Goal: Information Seeking & Learning: Learn about a topic

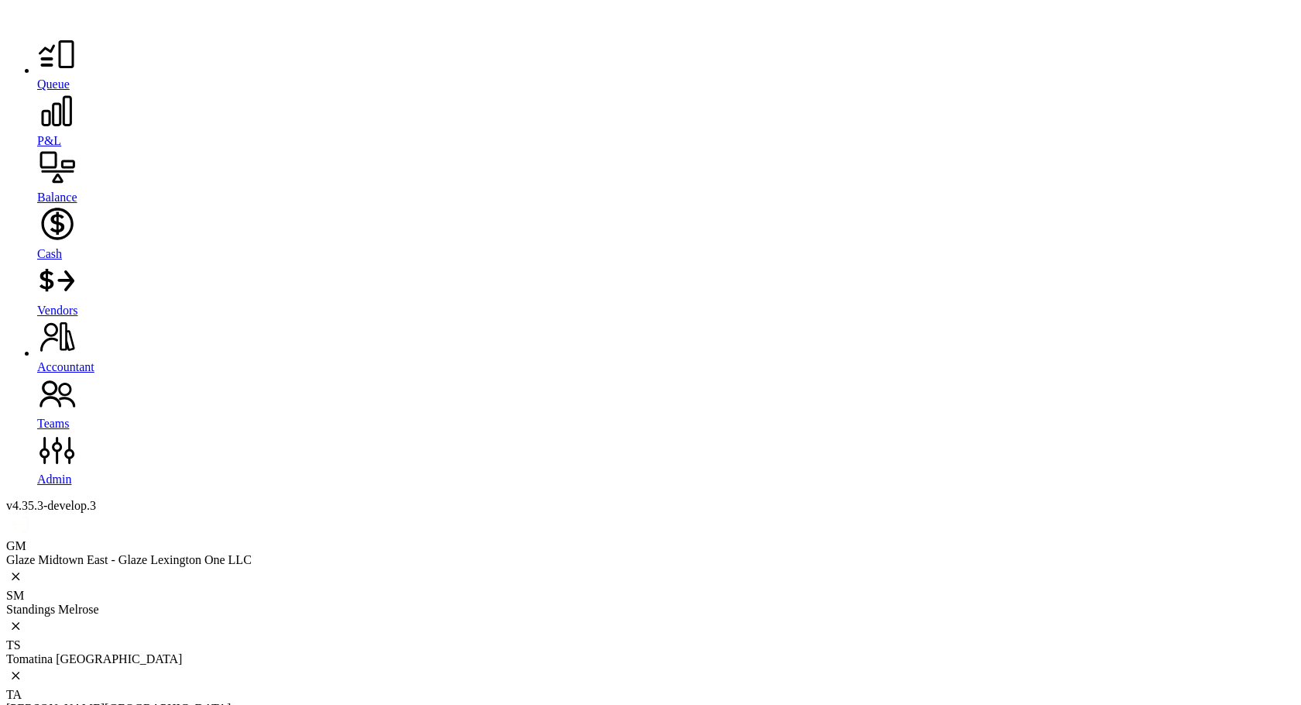
click at [37, 74] on icon at bounding box center [56, 54] width 39 height 39
click at [156, 553] on div "Glaze Midtown East - Glaze Lexington One LLC" at bounding box center [650, 560] width 1289 height 14
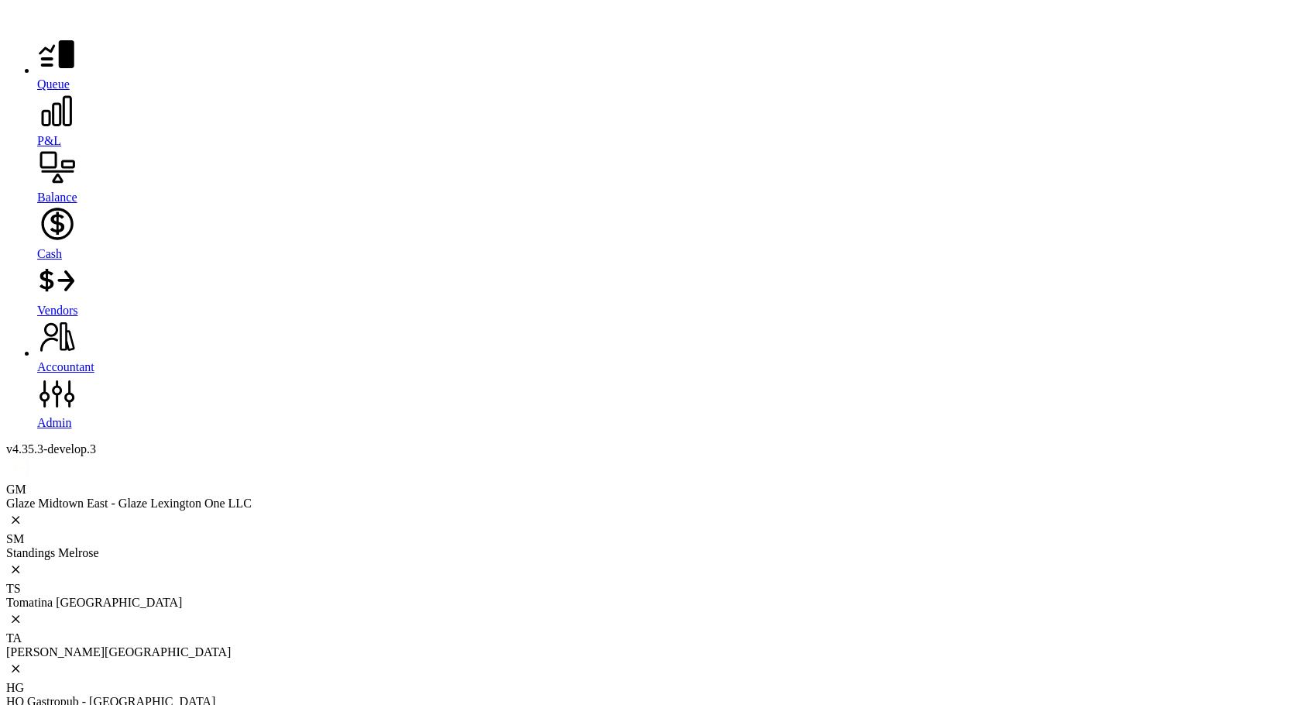
click at [37, 129] on icon at bounding box center [56, 110] width 39 height 39
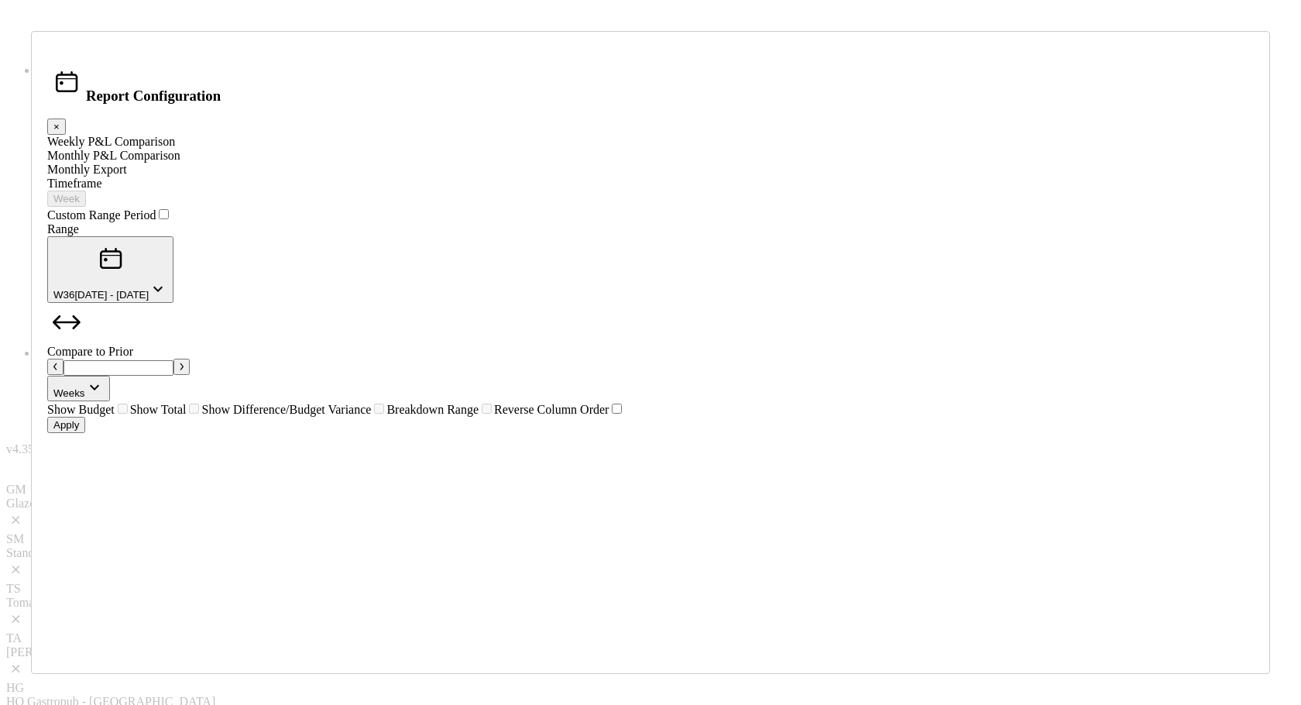
click at [624, 416] on span at bounding box center [624, 409] width 0 height 13
click at [79, 431] on div "Apply" at bounding box center [66, 425] width 26 height 12
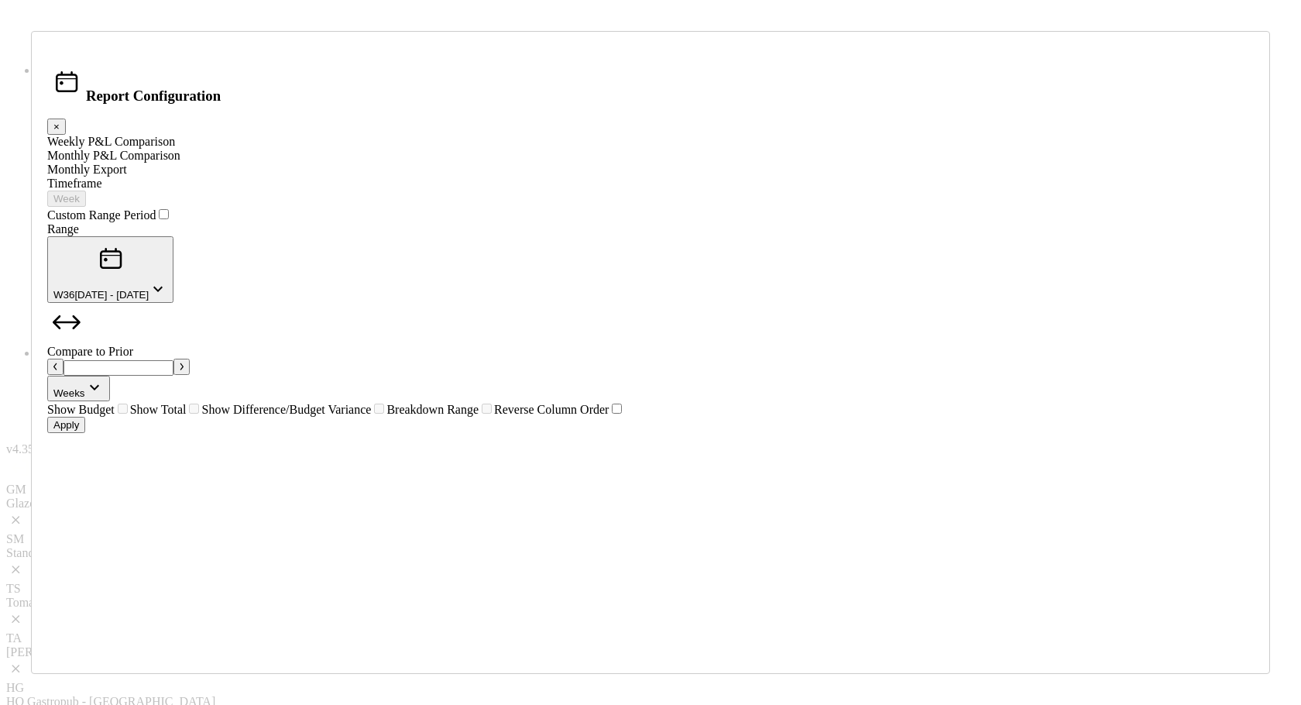
click at [624, 416] on span at bounding box center [624, 409] width 0 height 13
click at [85, 433] on button "Apply" at bounding box center [66, 425] width 38 height 16
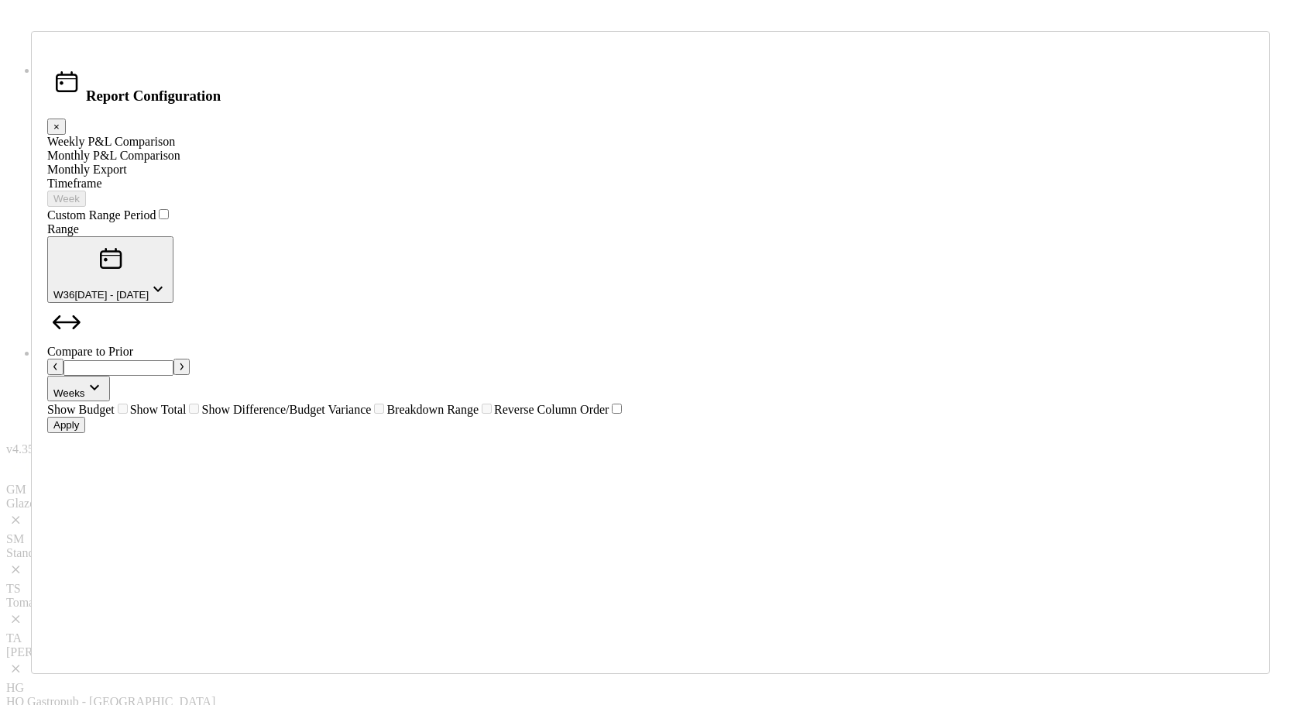
click at [624, 416] on span at bounding box center [624, 409] width 0 height 13
click at [79, 431] on div "Apply" at bounding box center [66, 425] width 26 height 12
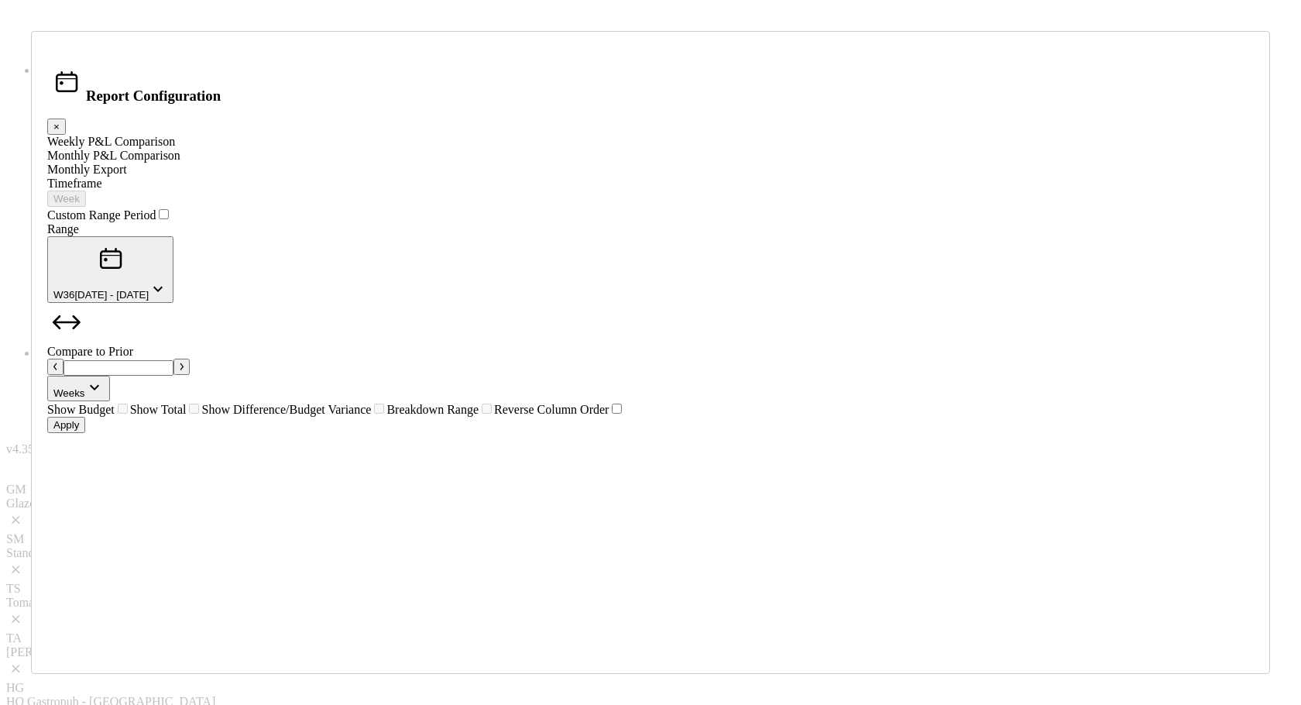
click at [624, 416] on span at bounding box center [624, 409] width 0 height 13
click at [85, 433] on button "Apply" at bounding box center [66, 425] width 38 height 16
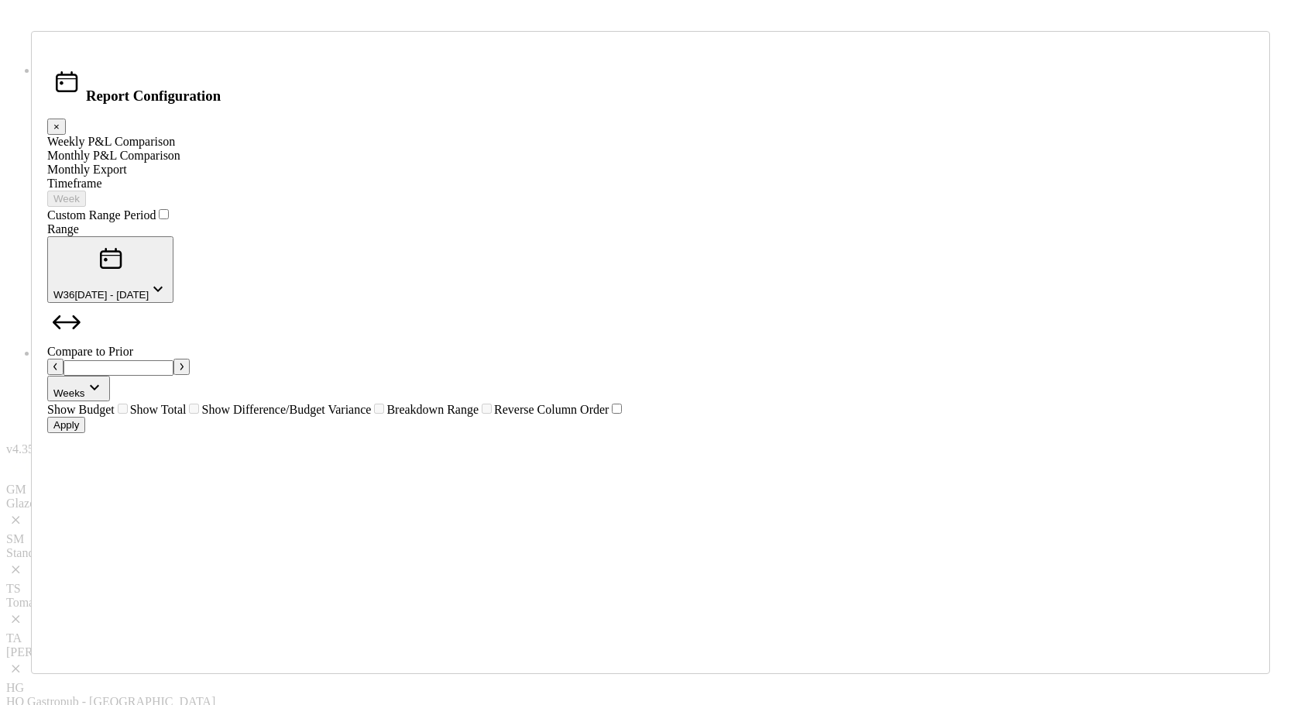
click at [624, 416] on span at bounding box center [624, 409] width 0 height 13
click at [79, 431] on div "Apply" at bounding box center [66, 425] width 26 height 12
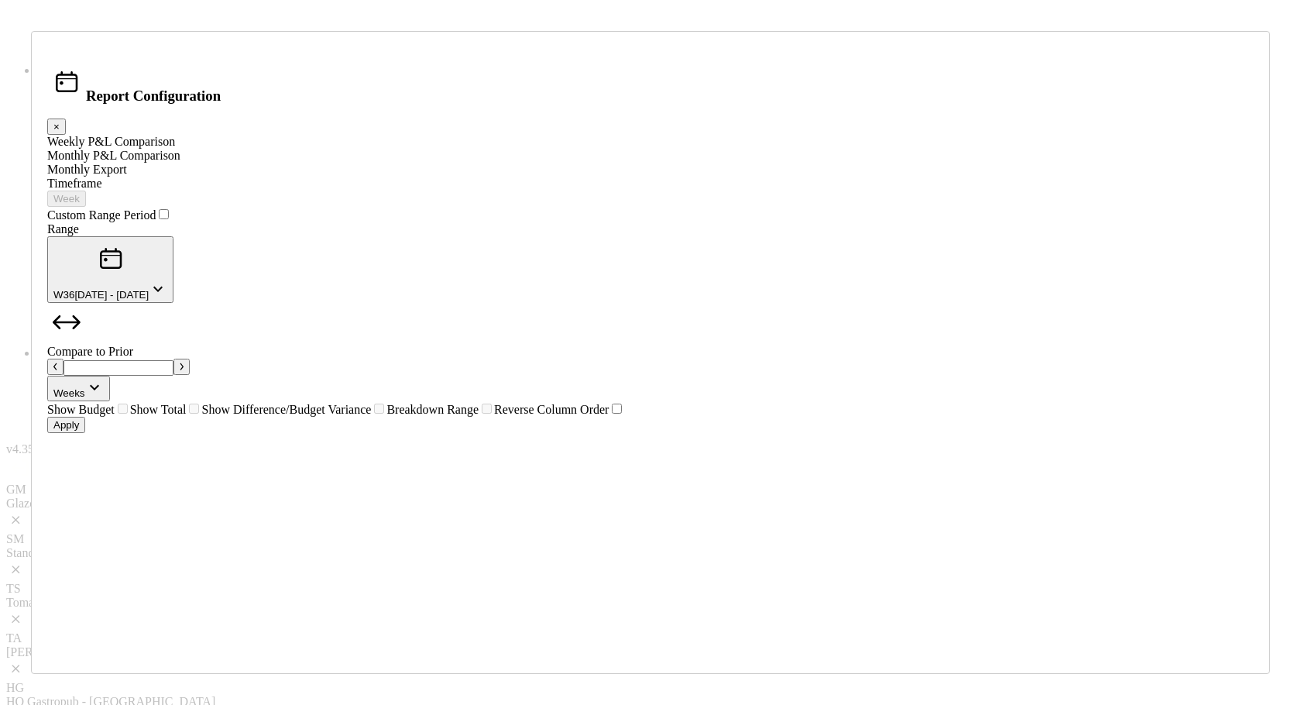
click at [537, 417] on div "Weekly P&L Comparison Monthly P&L Comparison Monthly Export Timeframe Week Cust…" at bounding box center [650, 276] width 1206 height 282
click at [624, 416] on span at bounding box center [624, 409] width 0 height 13
click at [79, 431] on div "Apply" at bounding box center [66, 425] width 26 height 12
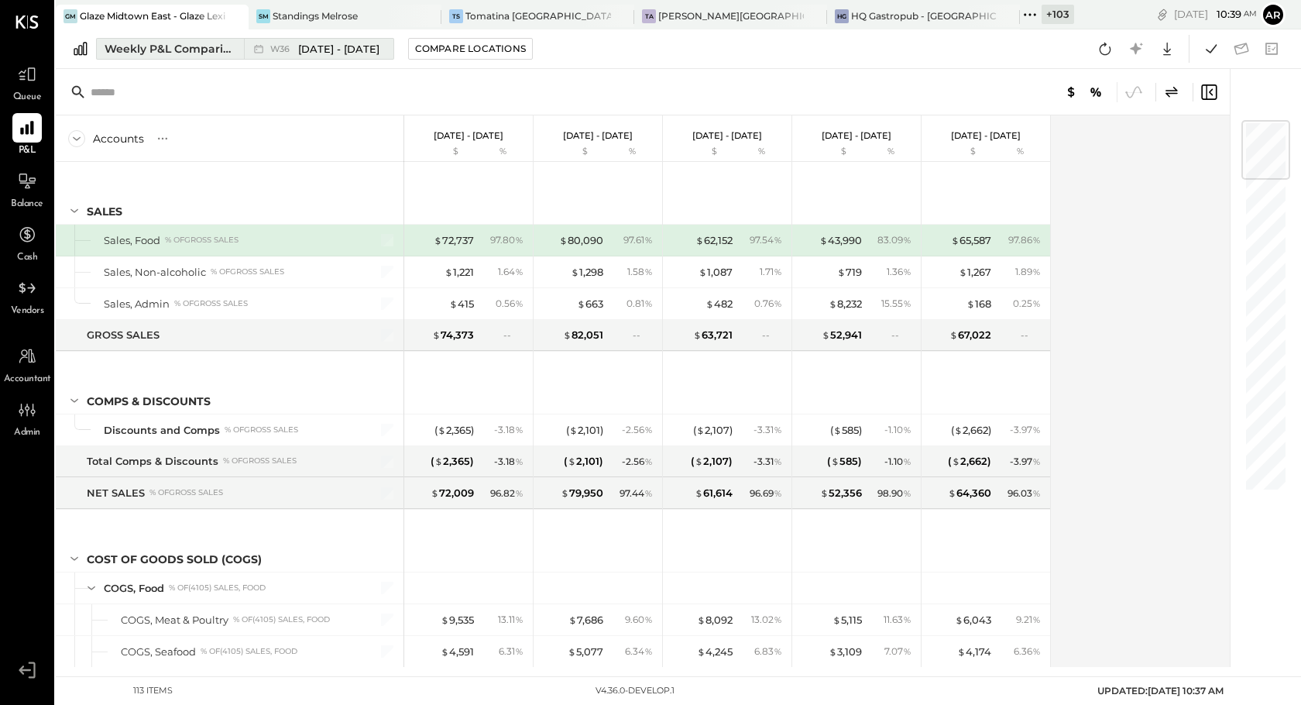
click at [324, 51] on span "[DATE] - [DATE]" at bounding box center [338, 49] width 81 height 15
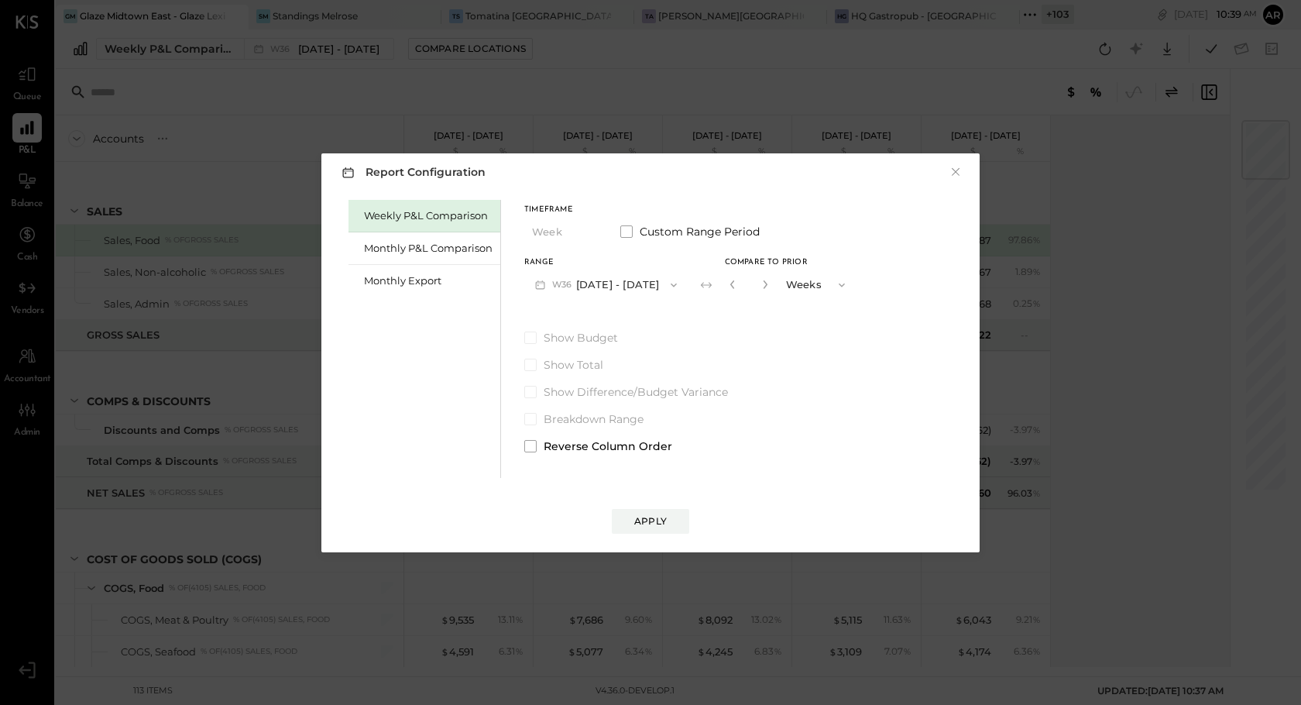
click at [325, 51] on div "Report Configuration × Weekly P&L Comparison Monthly P&L Comparison Monthly Exp…" at bounding box center [650, 352] width 1301 height 705
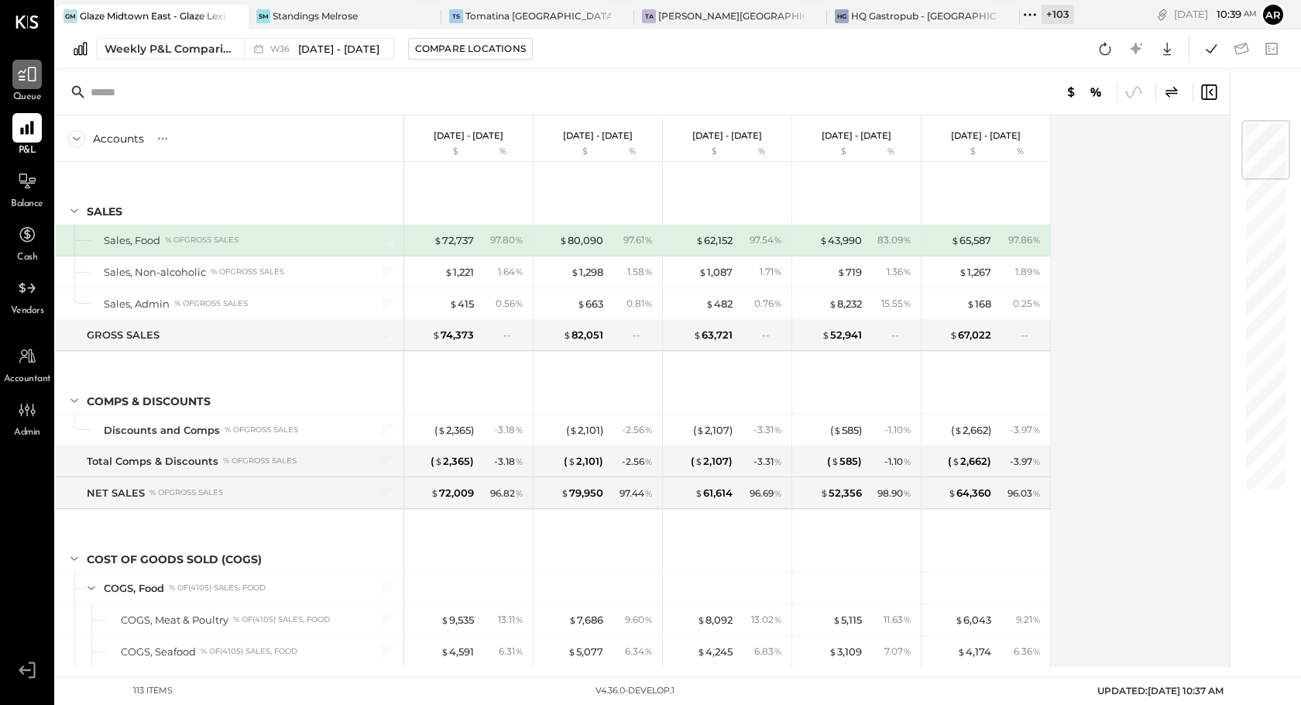
click at [26, 81] on icon at bounding box center [27, 74] width 20 height 20
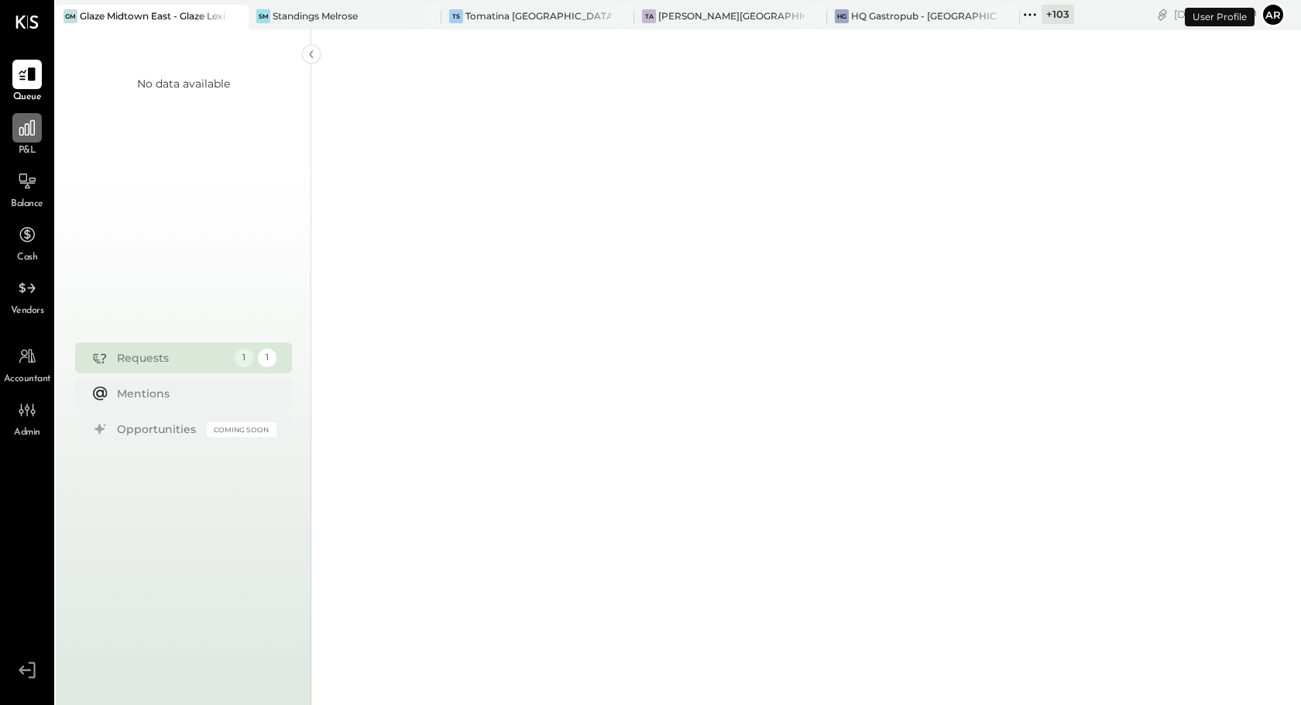
click at [25, 132] on icon at bounding box center [26, 127] width 15 height 15
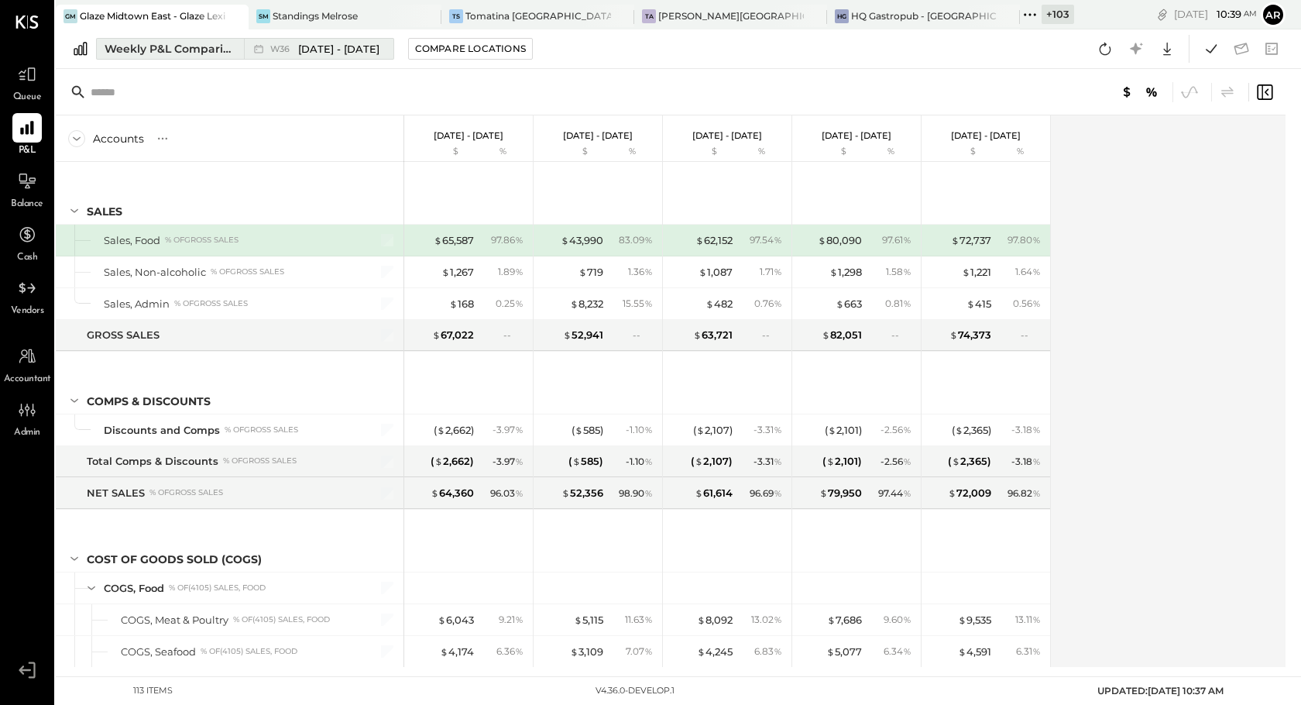
click at [311, 48] on span "[DATE] - [DATE]" at bounding box center [338, 49] width 81 height 15
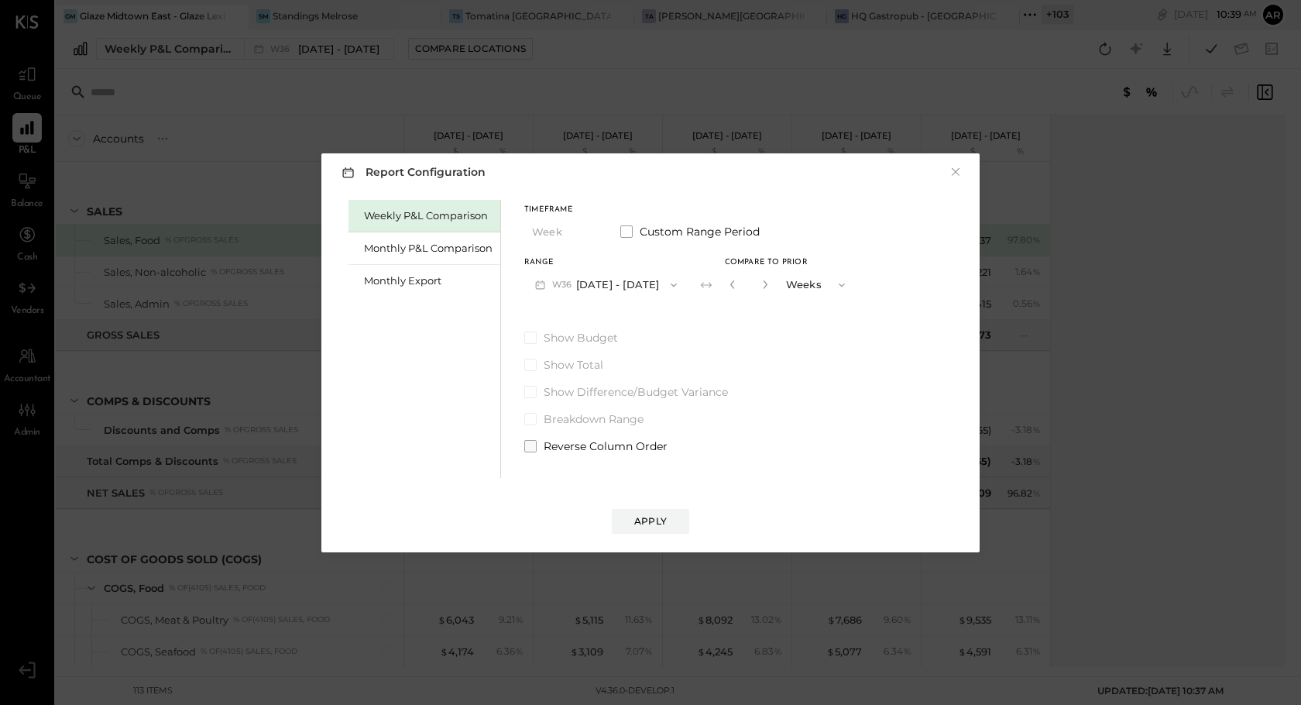
click at [544, 438] on span "Reverse Column Order" at bounding box center [606, 445] width 124 height 15
click at [620, 511] on button "Apply" at bounding box center [650, 521] width 77 height 25
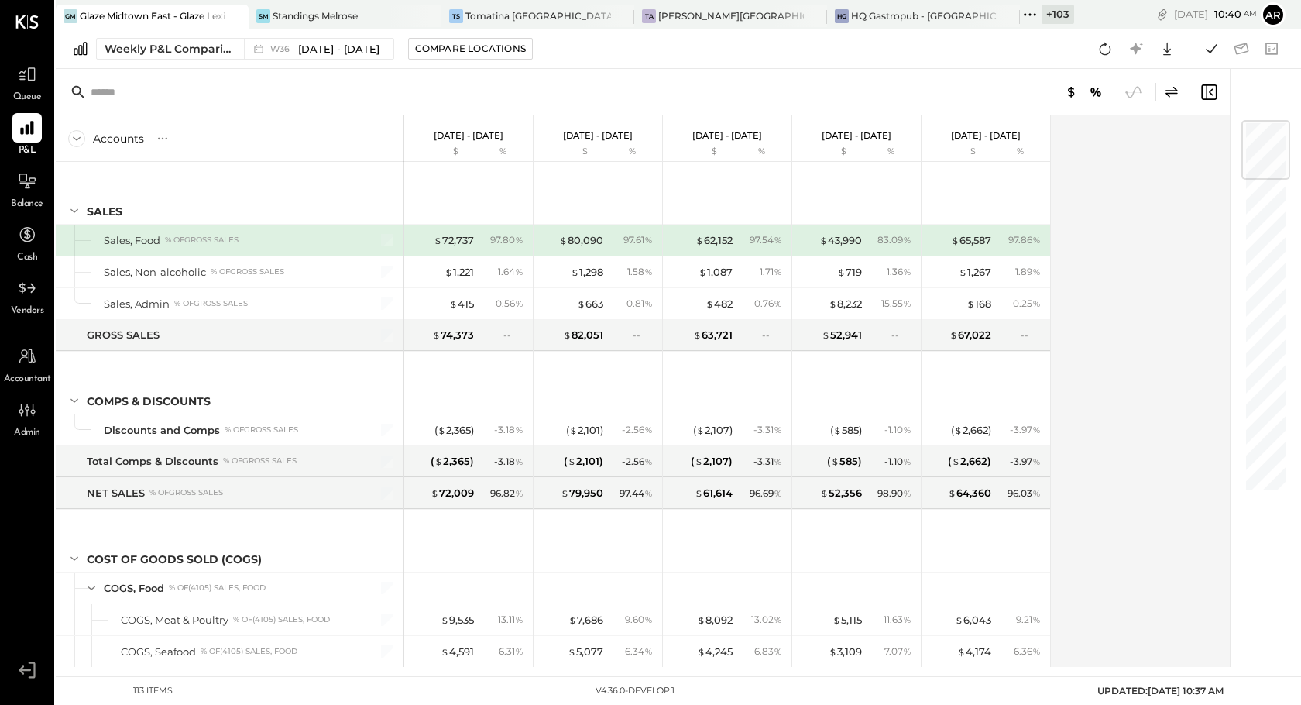
click at [1172, 89] on icon at bounding box center [1171, 92] width 19 height 19
click at [1165, 94] on icon at bounding box center [1171, 92] width 19 height 19
click at [335, 51] on span "[DATE] - [DATE]" at bounding box center [338, 49] width 81 height 15
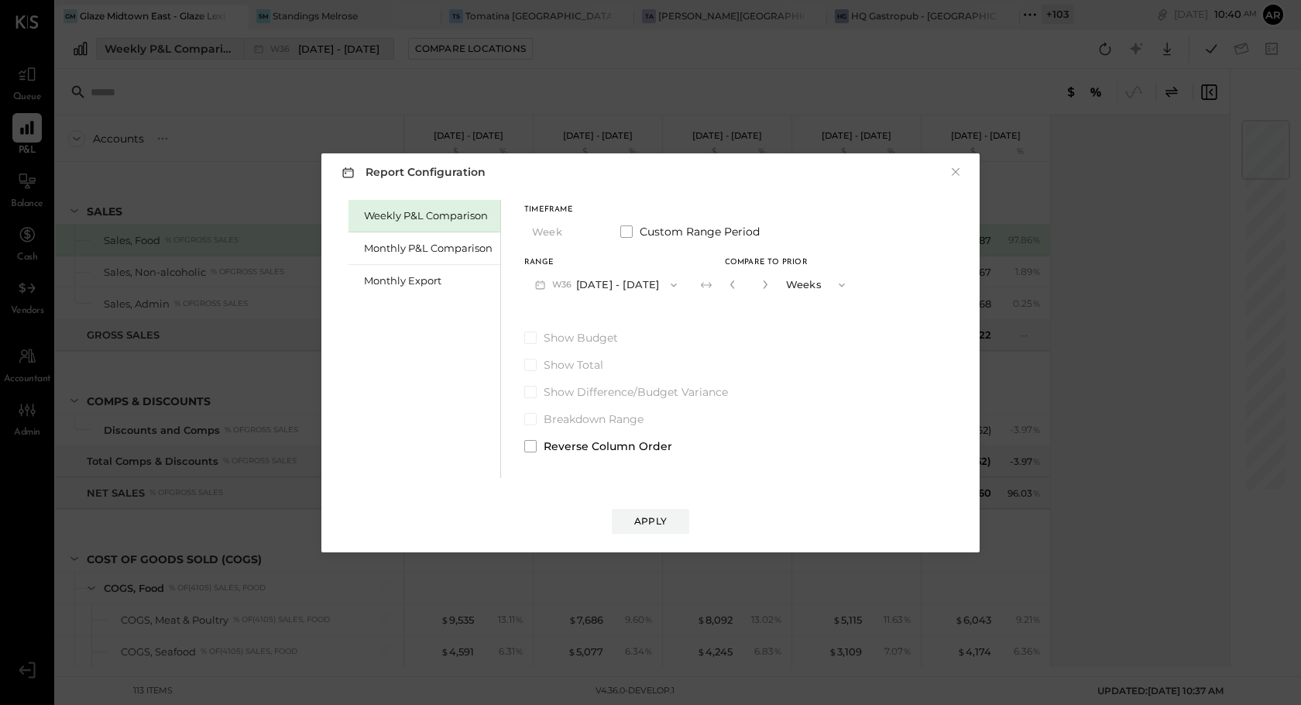
click at [335, 51] on div "Report Configuration × Weekly P&L Comparison Monthly P&L Comparison Monthly Exp…" at bounding box center [650, 352] width 1301 height 705
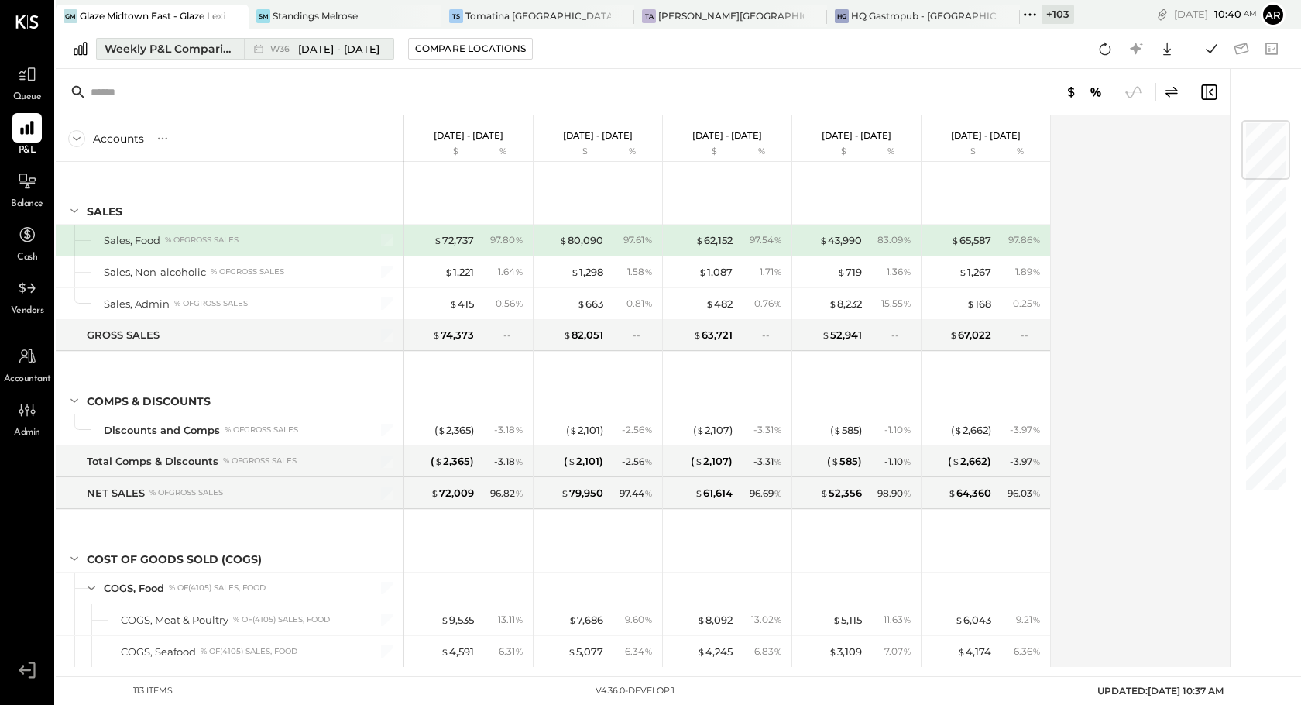
click at [335, 51] on span "[DATE] - [DATE]" at bounding box center [338, 49] width 81 height 15
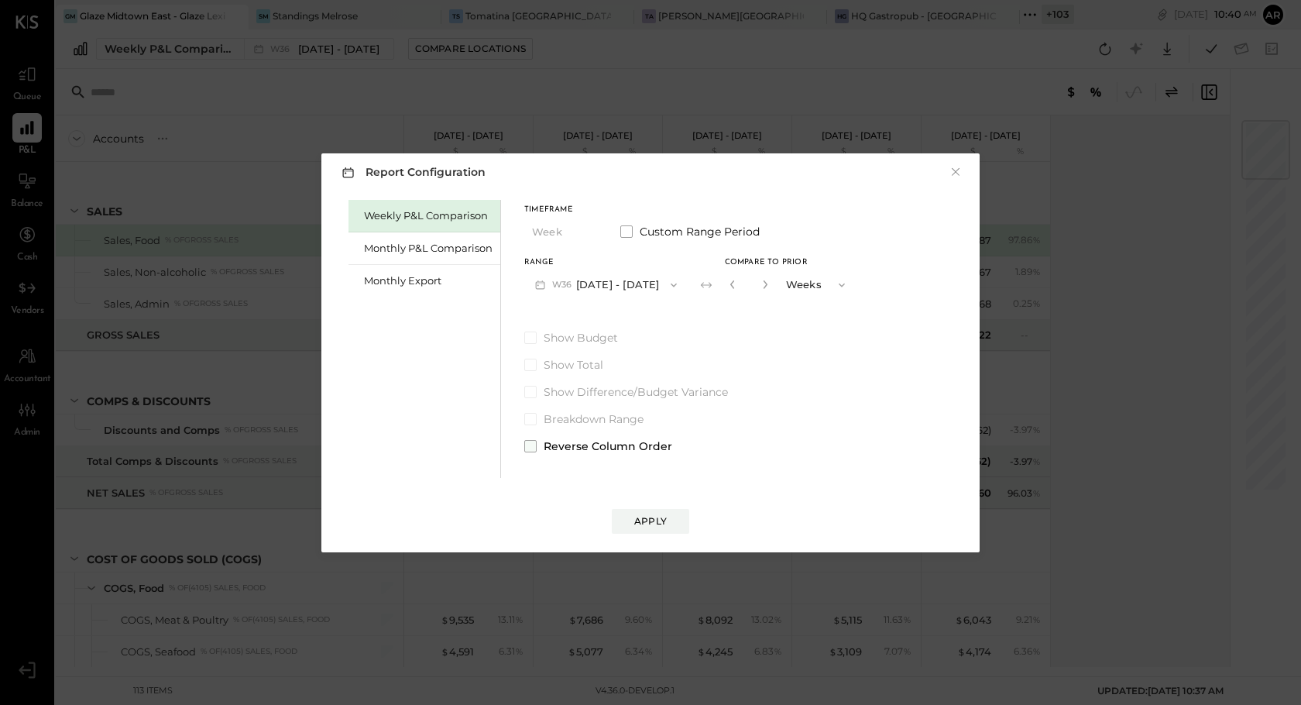
click at [530, 442] on span at bounding box center [530, 446] width 12 height 12
click at [633, 517] on button "Apply" at bounding box center [650, 521] width 77 height 25
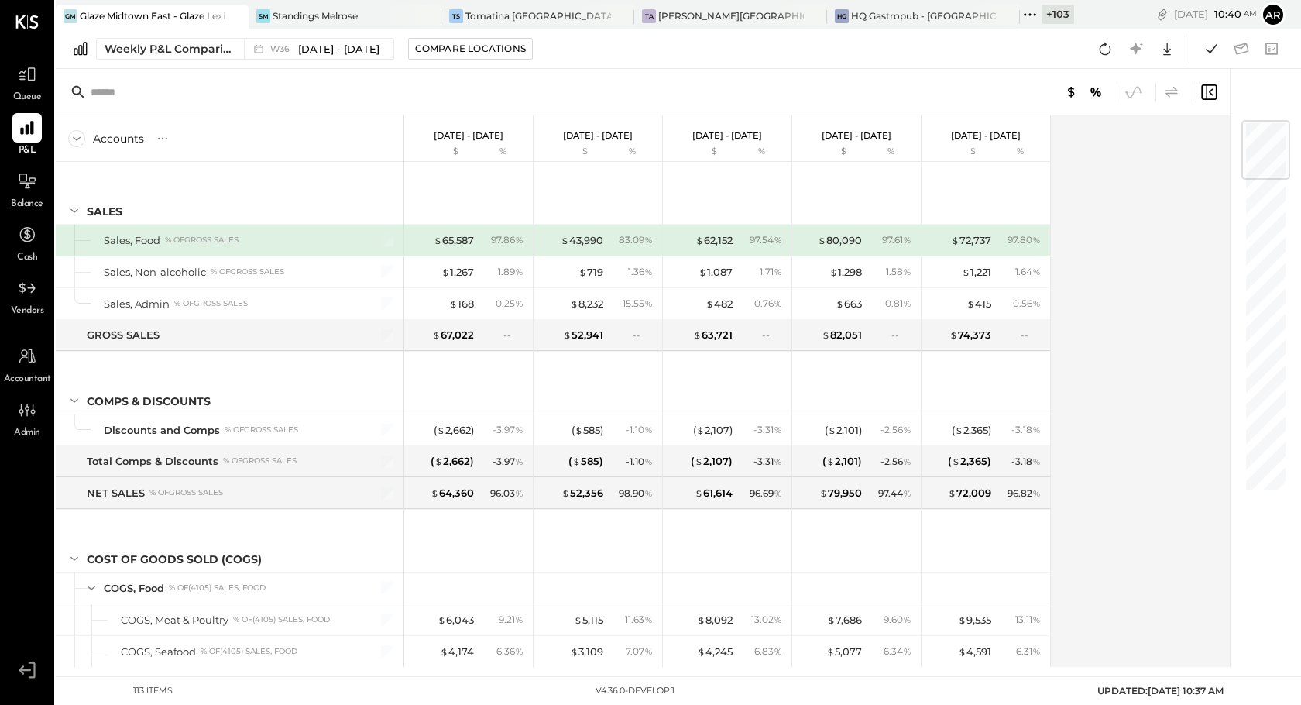
click at [1172, 90] on icon at bounding box center [1171, 91] width 12 height 11
click at [309, 46] on span "[DATE] - [DATE]" at bounding box center [338, 49] width 81 height 15
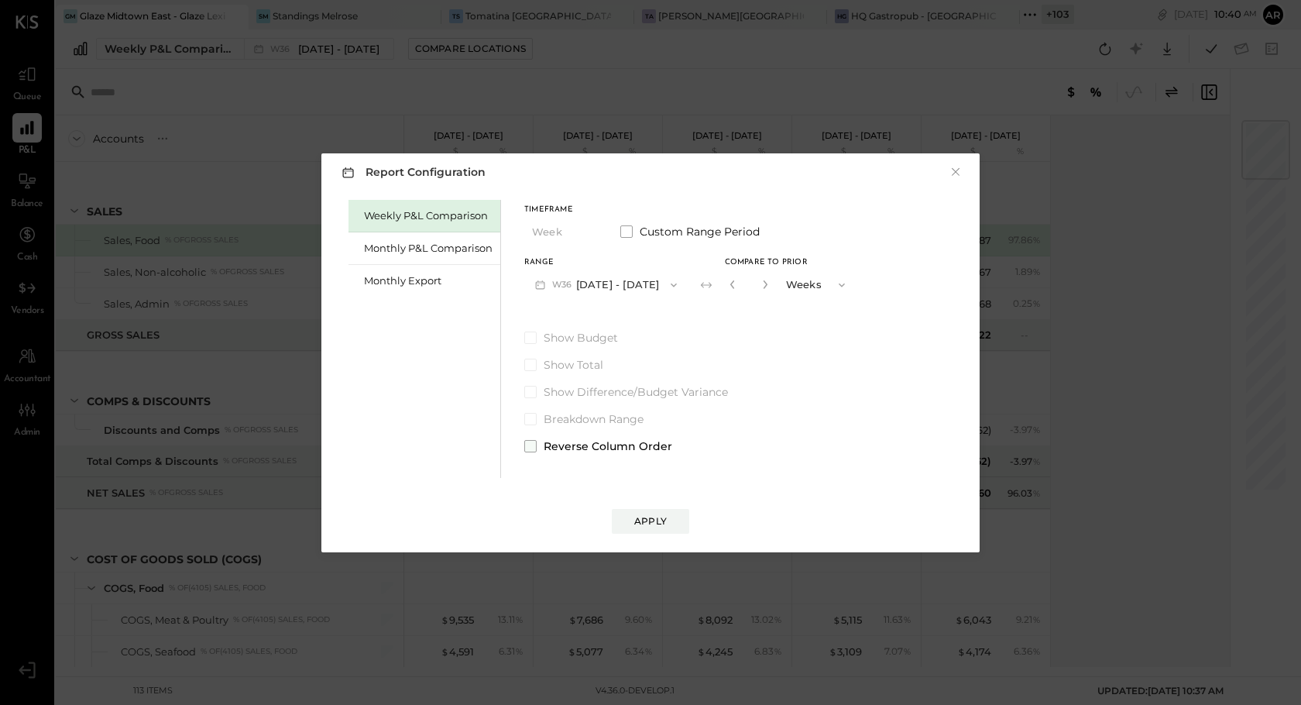
click at [532, 444] on span at bounding box center [530, 446] width 12 height 12
click at [640, 517] on div "Apply" at bounding box center [650, 520] width 33 height 13
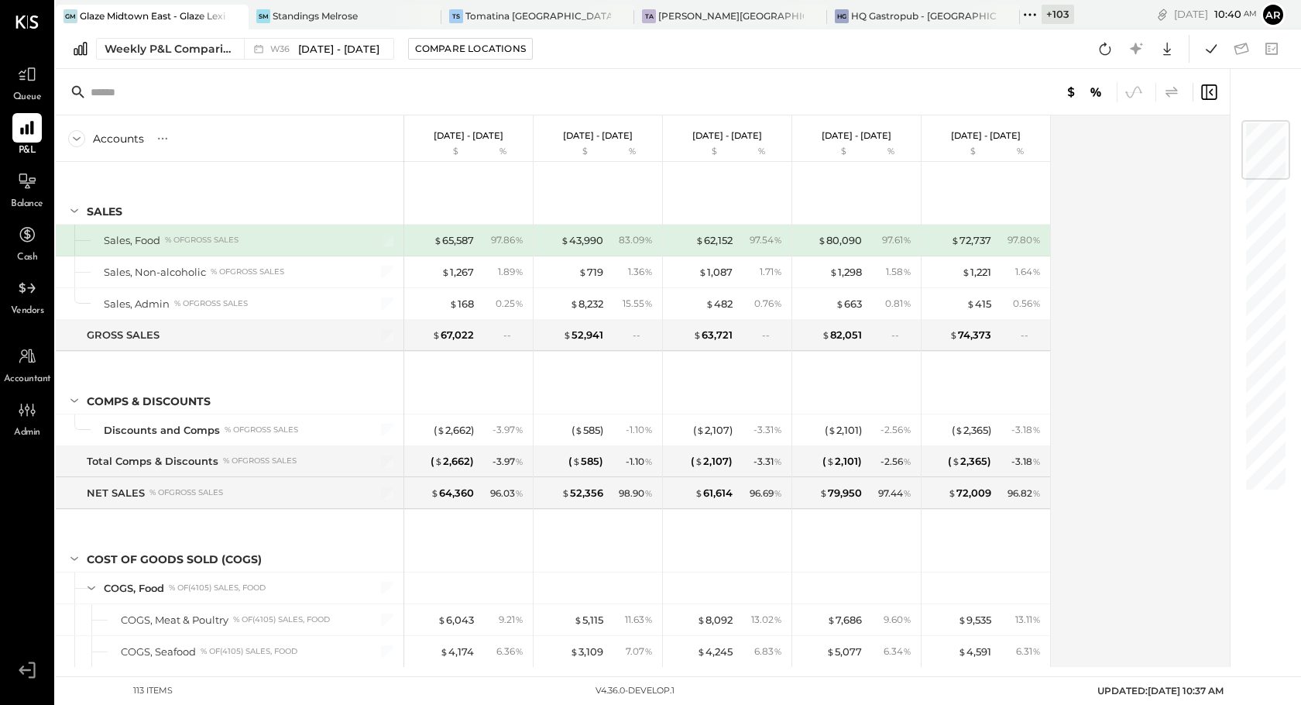
click at [1168, 90] on icon at bounding box center [1171, 91] width 12 height 11
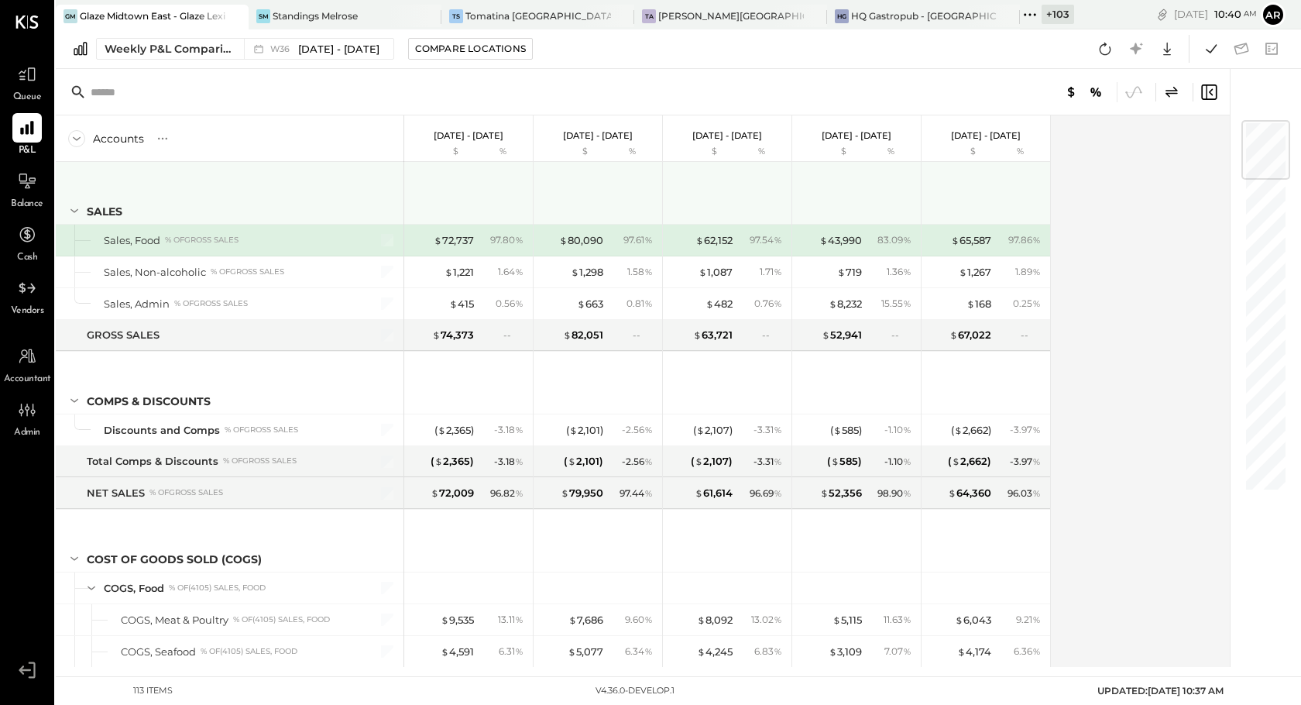
drag, startPoint x: 533, startPoint y: 166, endPoint x: 532, endPoint y: 188, distance: 21.7
click at [583, 166] on div at bounding box center [598, 193] width 129 height 62
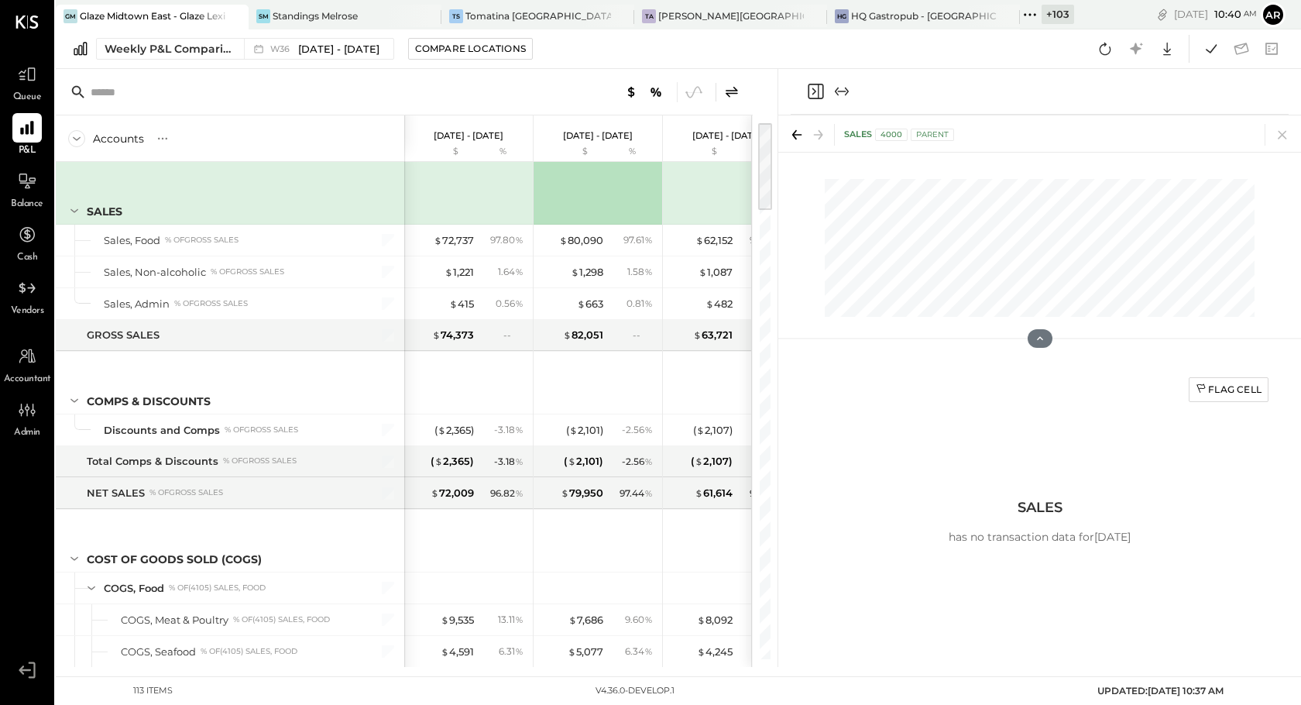
click at [815, 83] on icon "Close panel" at bounding box center [815, 91] width 19 height 19
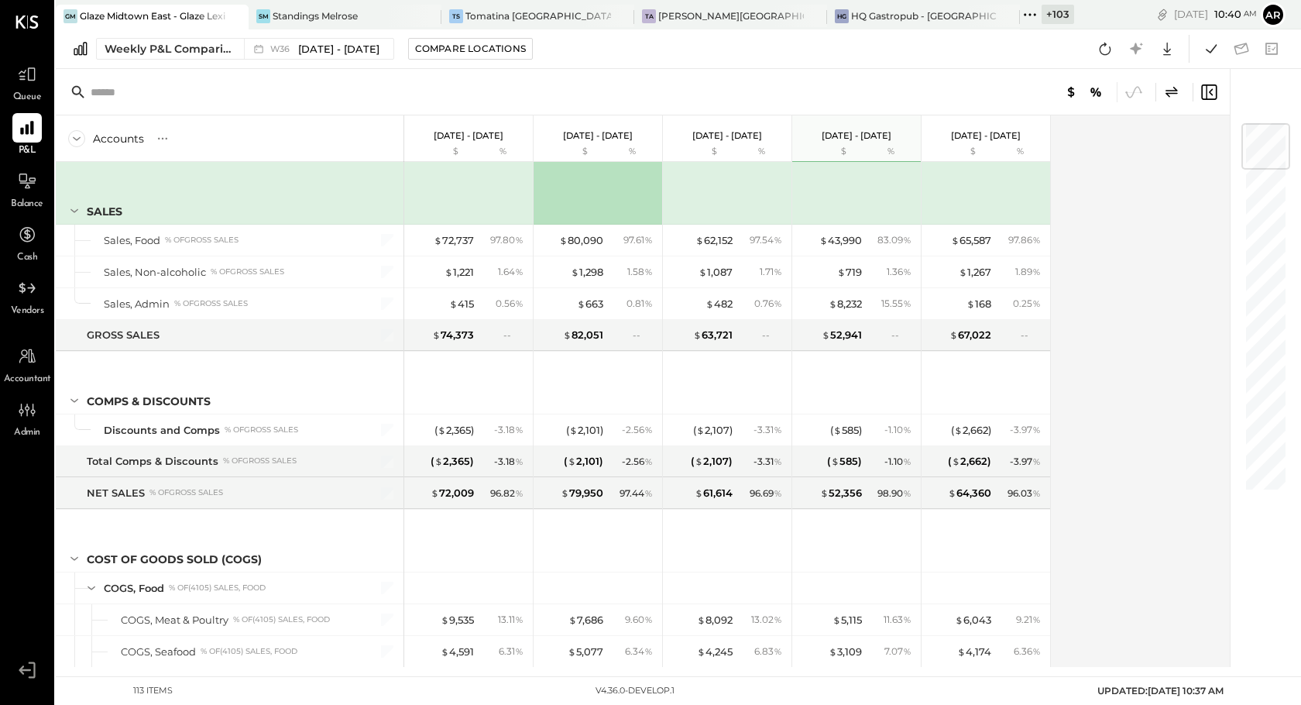
click at [1181, 96] on div at bounding box center [959, 92] width 519 height 20
click at [1165, 88] on icon at bounding box center [1171, 92] width 19 height 19
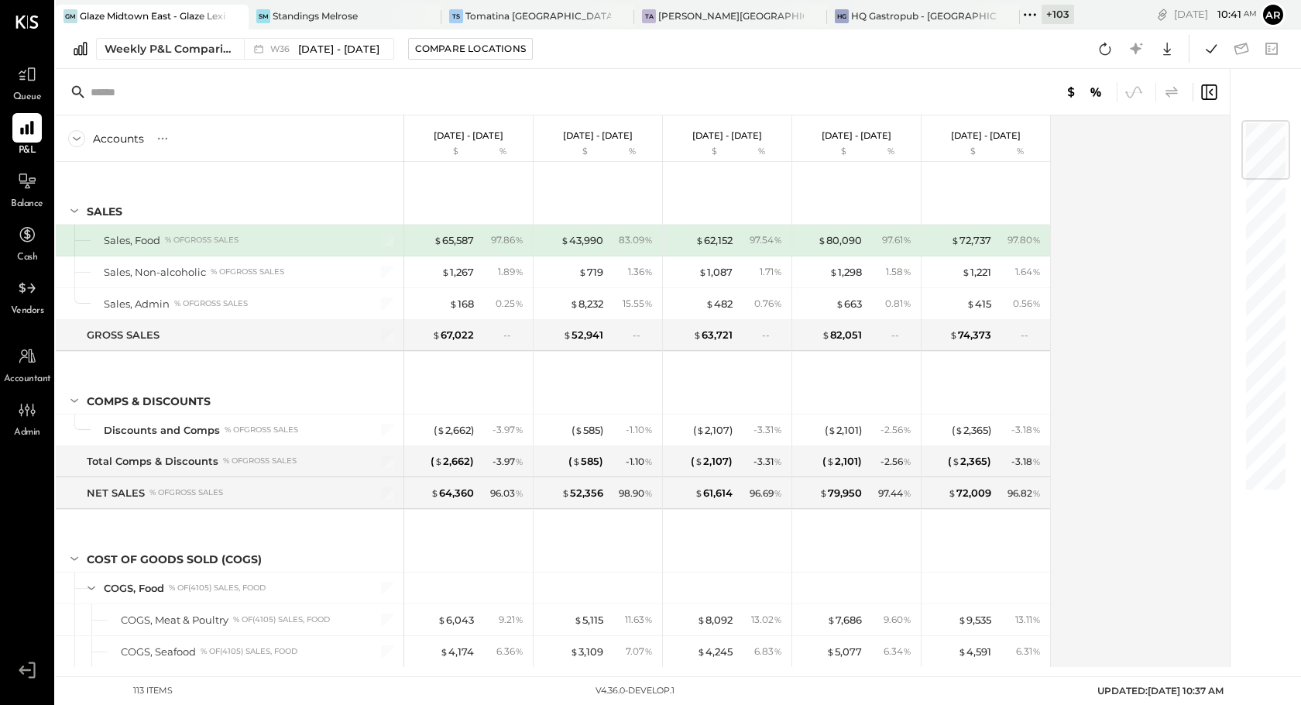
click at [1172, 88] on icon at bounding box center [1171, 92] width 19 height 19
click at [31, 80] on icon at bounding box center [27, 74] width 20 height 20
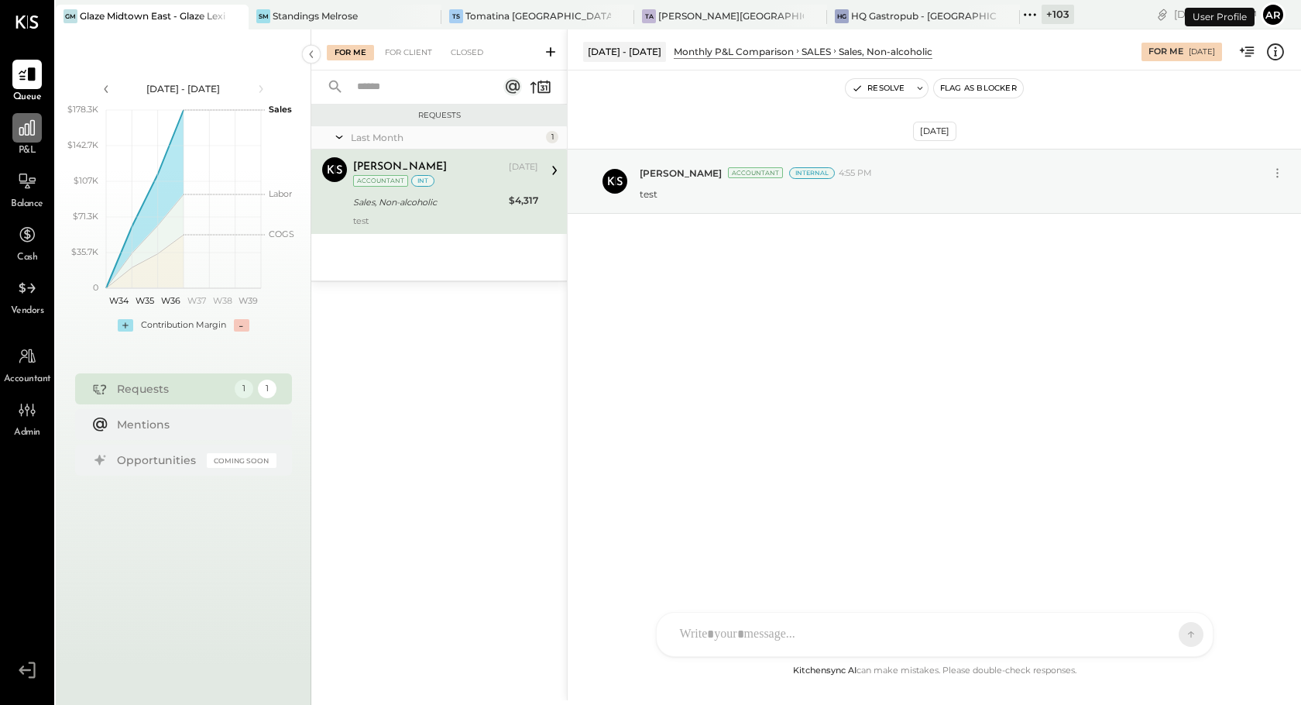
click at [26, 129] on icon at bounding box center [27, 128] width 20 height 20
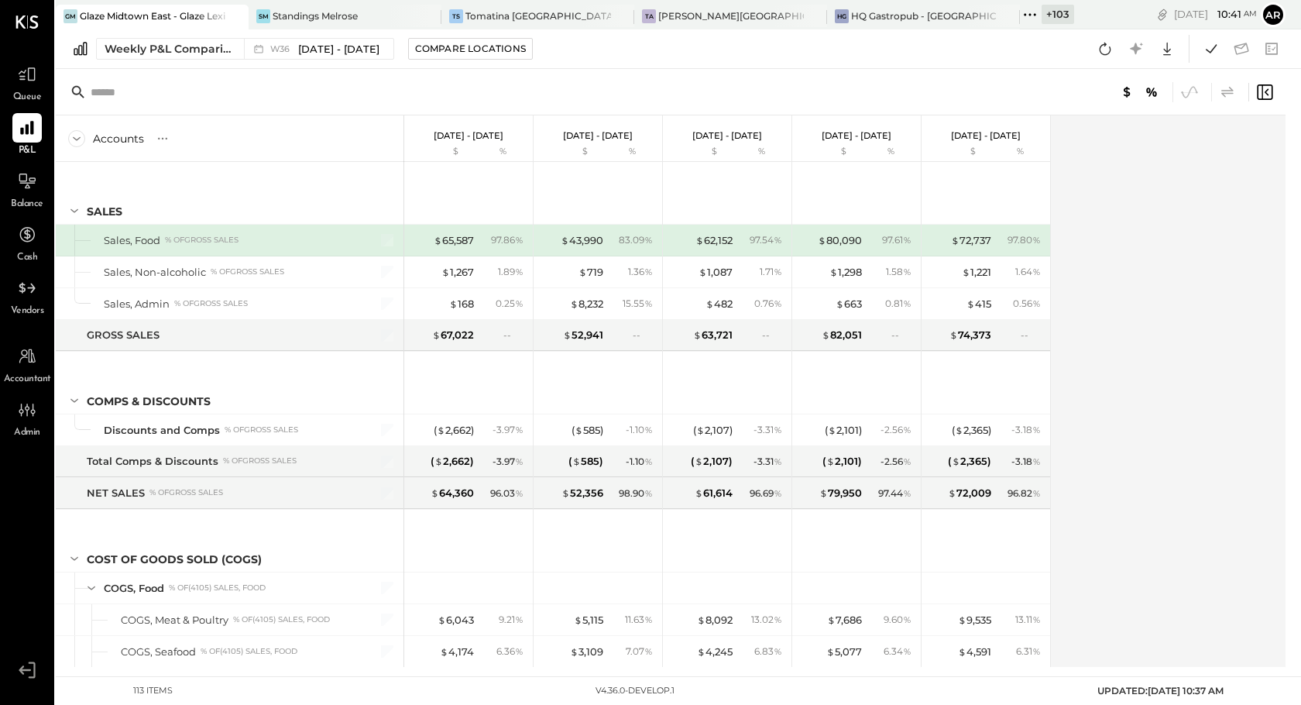
click at [1224, 93] on icon at bounding box center [1227, 91] width 12 height 11
